Goal: Task Accomplishment & Management: Use online tool/utility

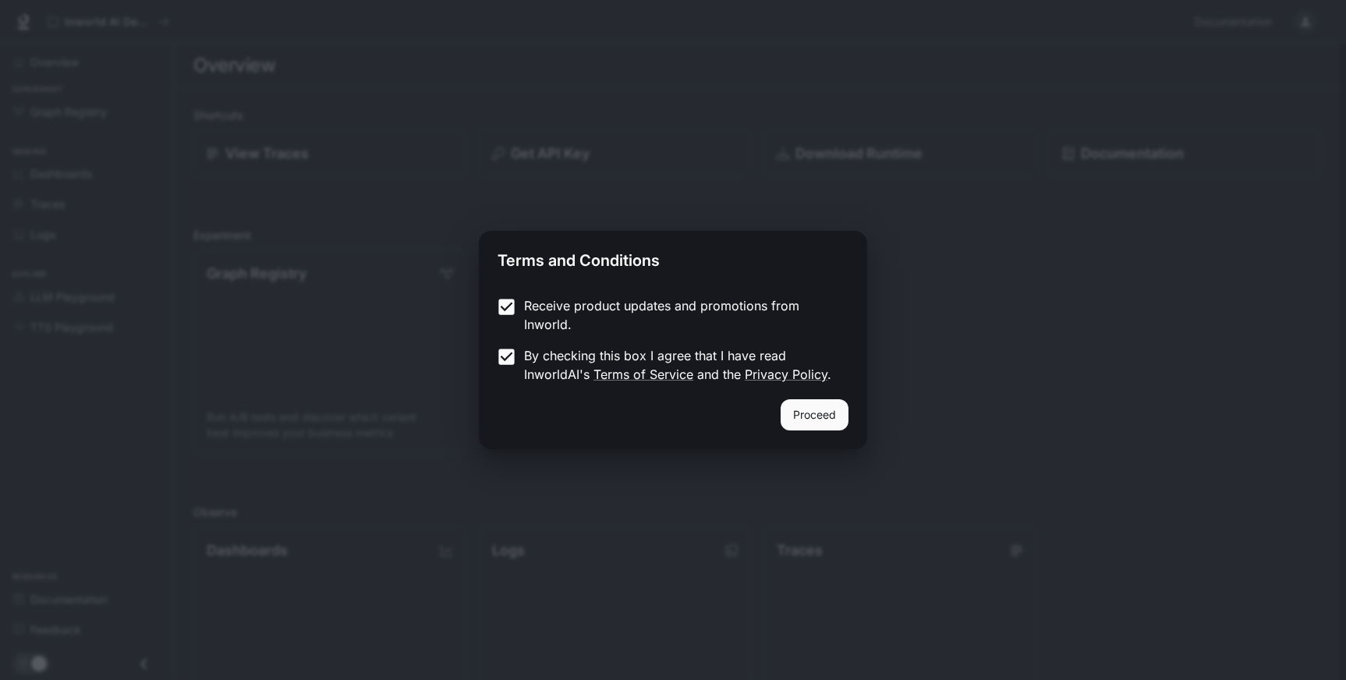
click at [813, 414] on button "Proceed" at bounding box center [814, 414] width 68 height 31
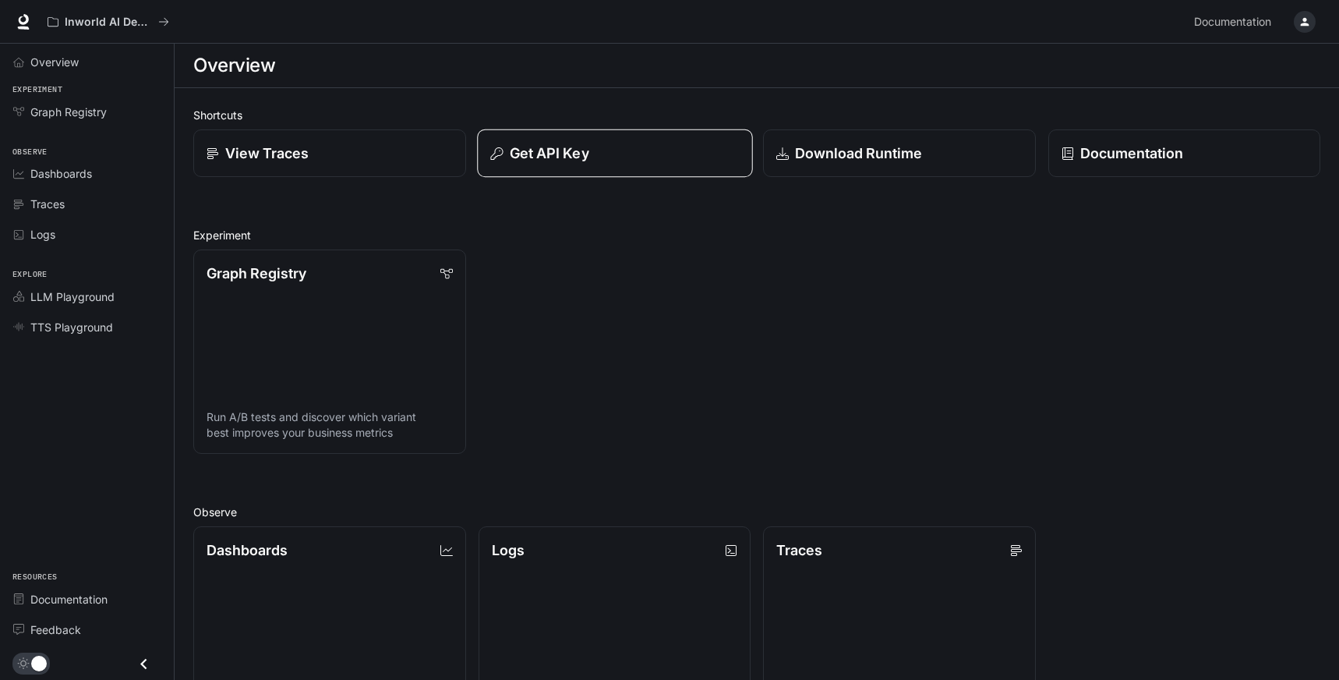
click at [574, 164] on button "Get API Key" at bounding box center [614, 153] width 275 height 48
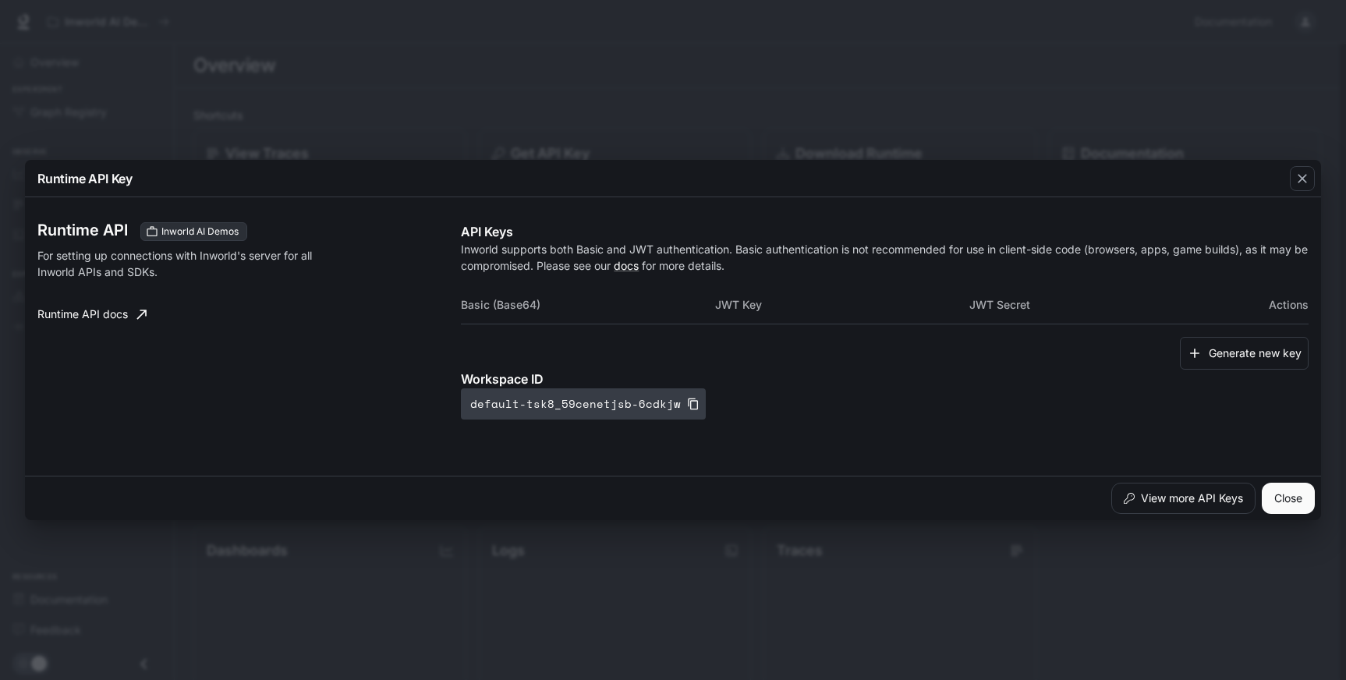
click at [687, 403] on icon "button" at bounding box center [693, 404] width 12 height 12
click at [1229, 353] on button "Generate new key" at bounding box center [1244, 354] width 129 height 34
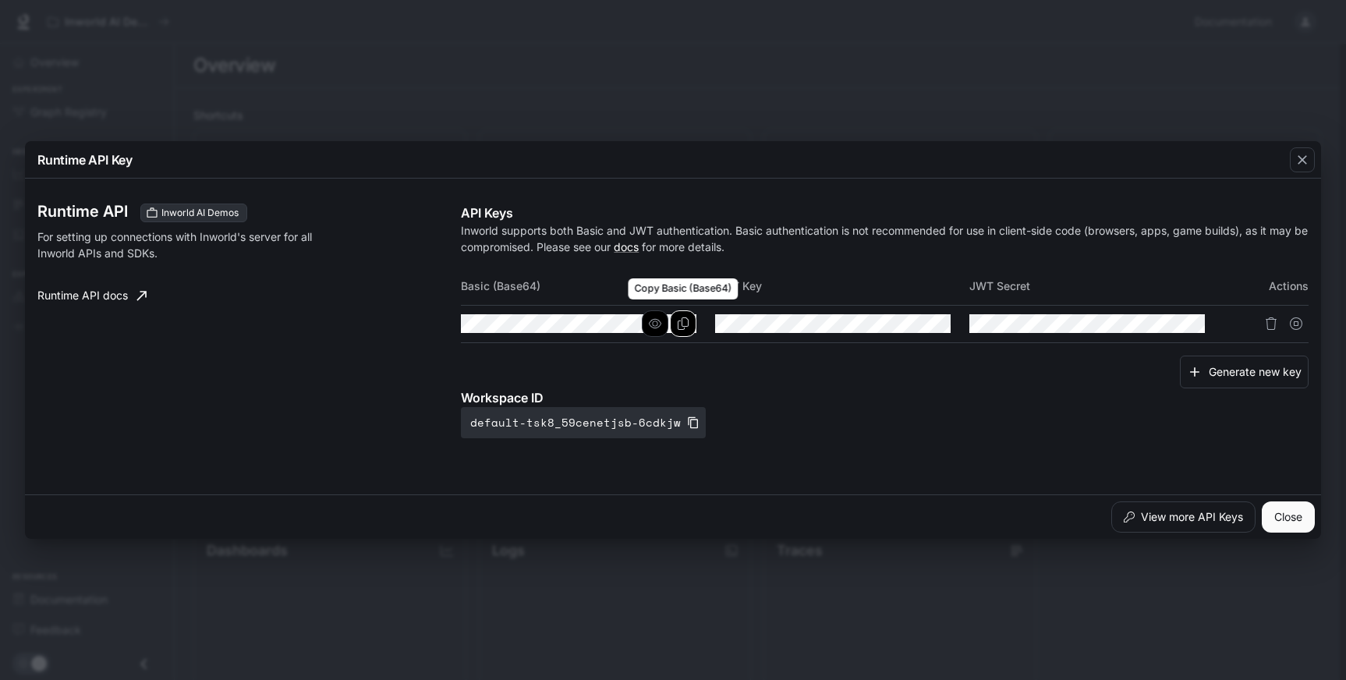
click at [681, 326] on icon "Copy Basic (Base64)" at bounding box center [683, 323] width 12 height 12
click at [938, 324] on icon "Copy Key" at bounding box center [937, 323] width 12 height 12
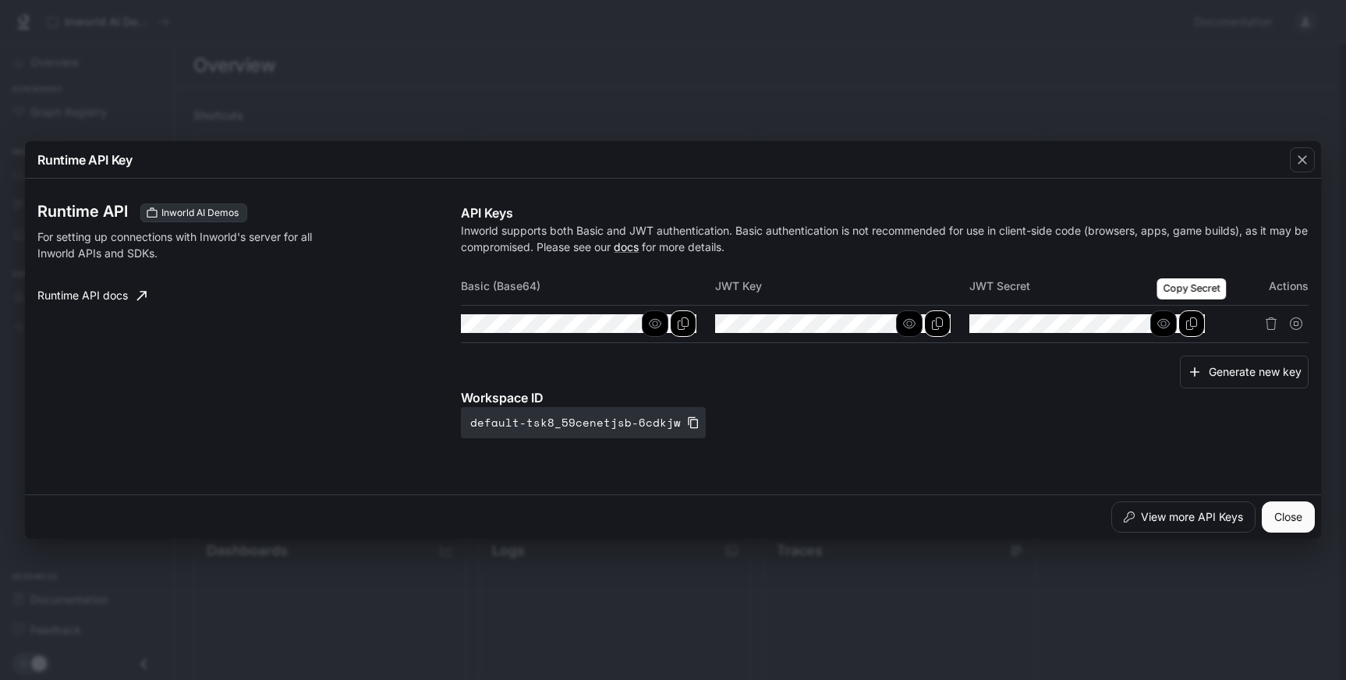
click at [1191, 327] on icon "Copy Secret" at bounding box center [1191, 323] width 12 height 12
click at [1293, 522] on button "Close" at bounding box center [1287, 516] width 53 height 31
